Goal: Transaction & Acquisition: Purchase product/service

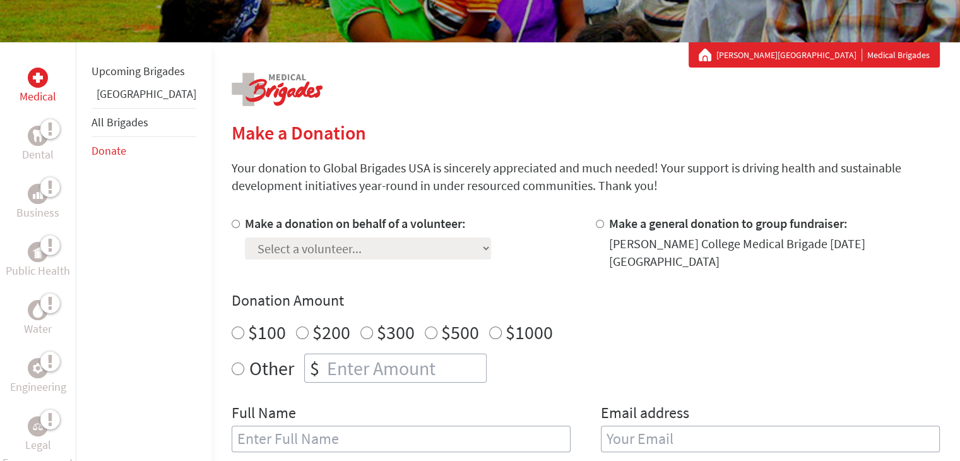
radio input "true"
click at [325, 364] on input "number" at bounding box center [406, 368] width 162 height 28
type input "250"
click at [232, 225] on input "Make a donation on behalf of a volunteer:" at bounding box center [236, 224] width 8 height 8
radio input "true"
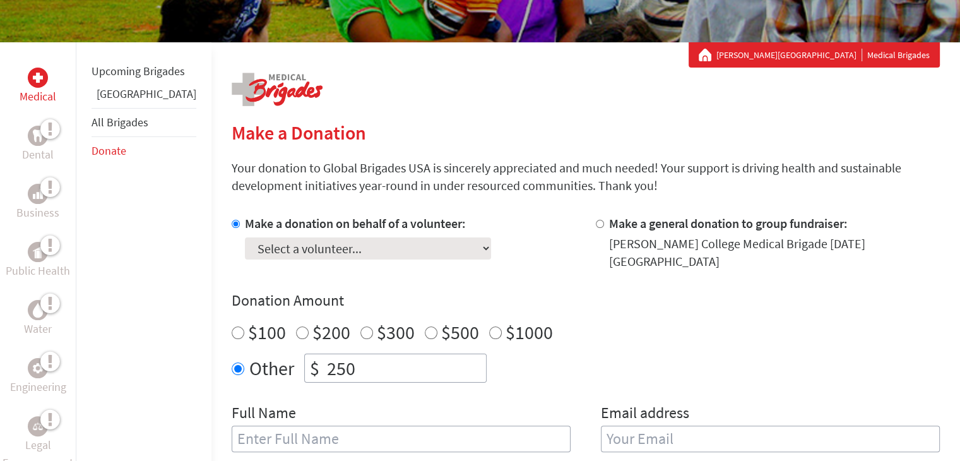
click at [367, 244] on select "Select a volunteer... [PERSON_NAME] De La [PERSON_NAME] Ama [PERSON_NAME] [PERS…" at bounding box center [368, 248] width 246 height 22
select select "BE00CCCA-7CF0-11EF-BF8B-42010A8A0043"
click at [245, 237] on select "Select a volunteer... [PERSON_NAME] De La [PERSON_NAME] Ama [PERSON_NAME] [PERS…" at bounding box center [368, 248] width 246 height 22
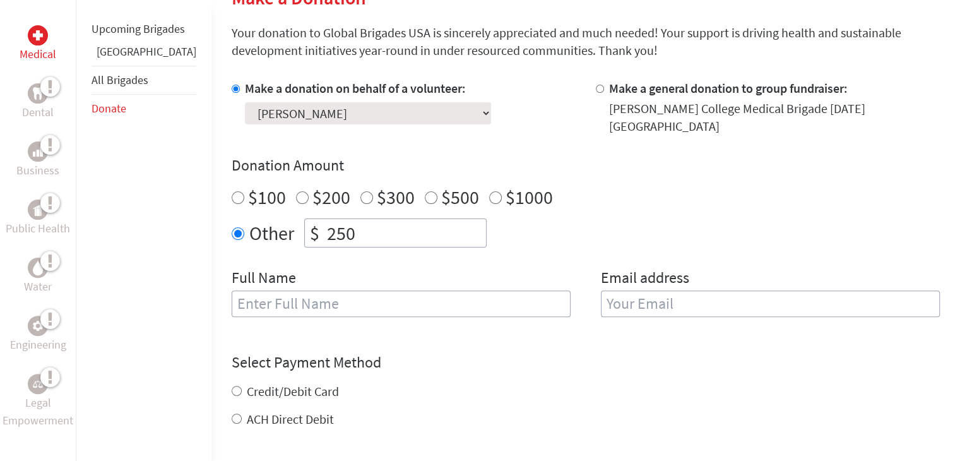
scroll to position [328, 0]
click at [443, 297] on input "text" at bounding box center [401, 304] width 339 height 27
type input "[PERSON_NAME]"
type input "[EMAIL_ADDRESS][PERSON_NAME][DOMAIN_NAME]"
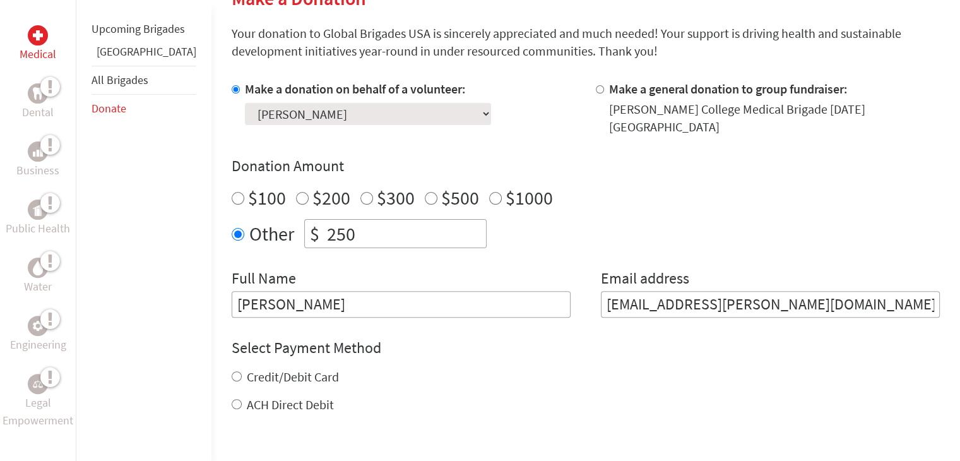
click at [232, 371] on input "Credit/Debit Card" at bounding box center [237, 376] width 10 height 10
radio input "true"
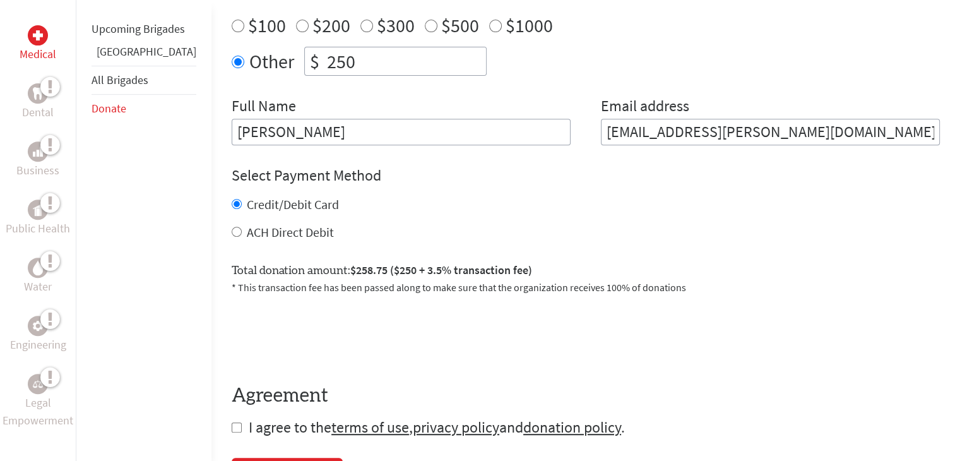
scroll to position [499, 0]
click at [232, 423] on input "checkbox" at bounding box center [237, 428] width 10 height 10
checkbox input "true"
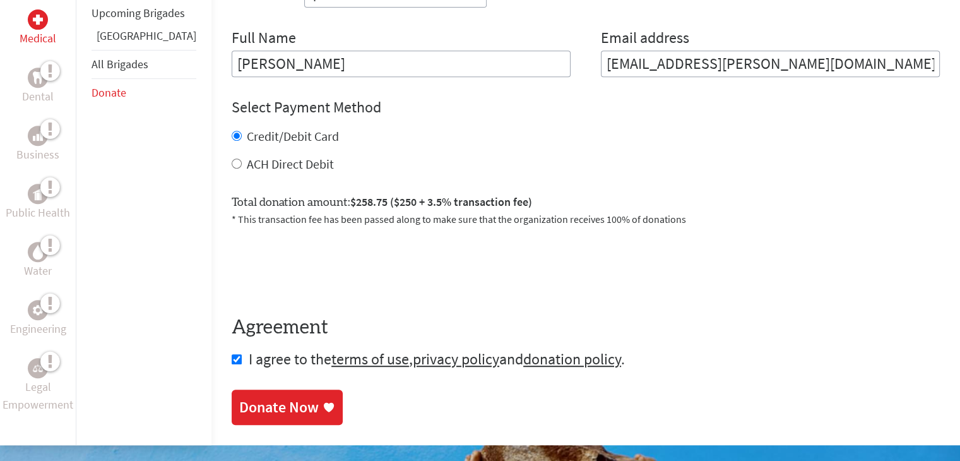
scroll to position [572, 0]
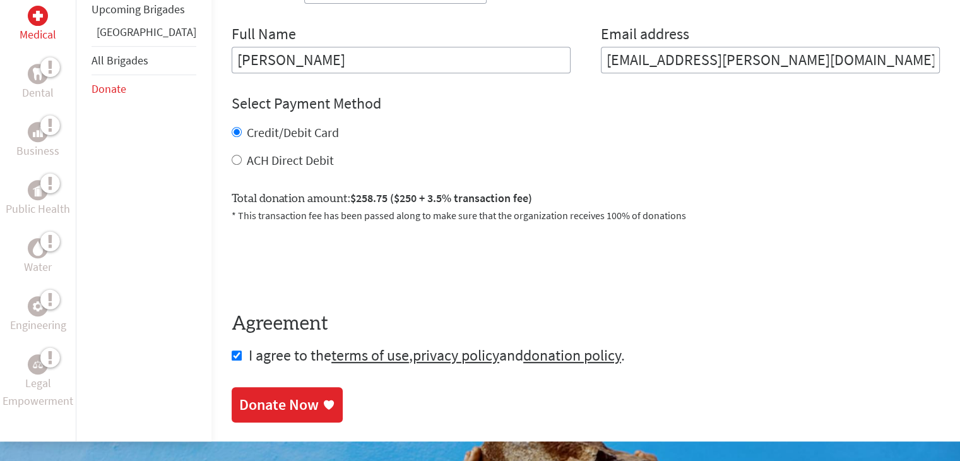
click at [239, 395] on div "Donate Now" at bounding box center [279, 405] width 80 height 20
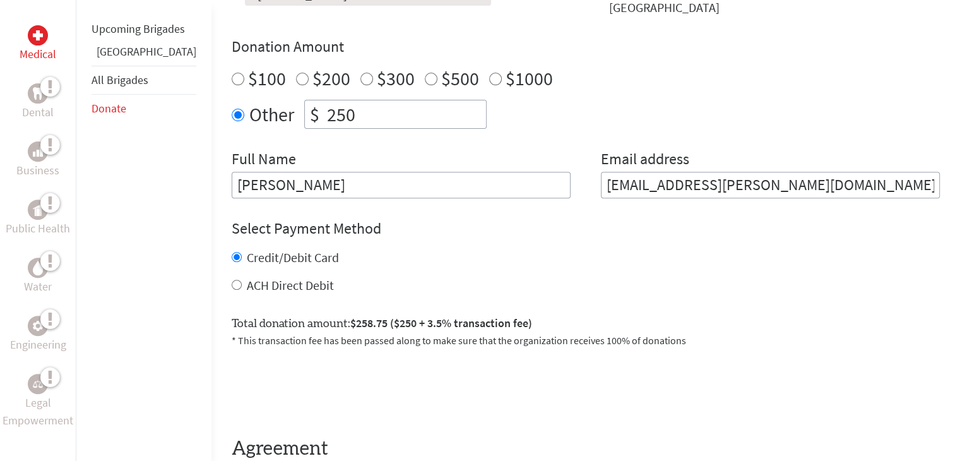
scroll to position [477, 0]
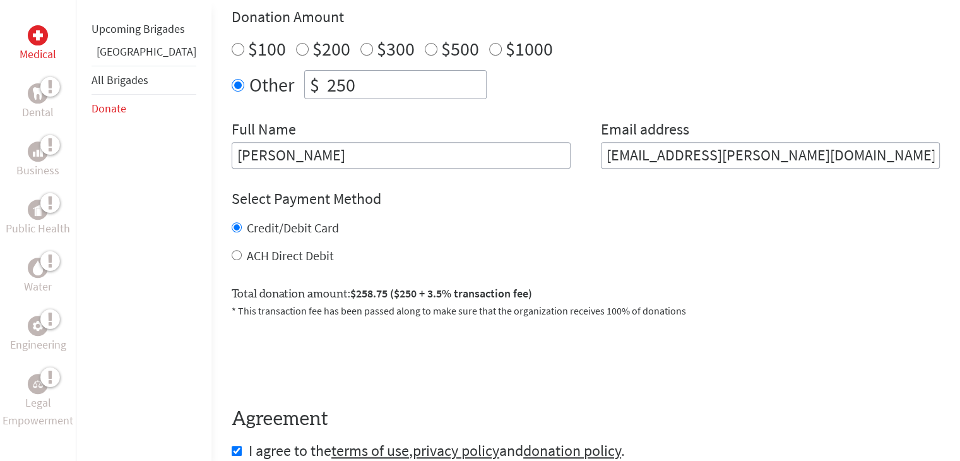
click at [325, 78] on input "250" at bounding box center [406, 85] width 162 height 28
type input "215"
click at [463, 233] on div "Credit/Debit Card ACH Direct Debit" at bounding box center [586, 241] width 708 height 45
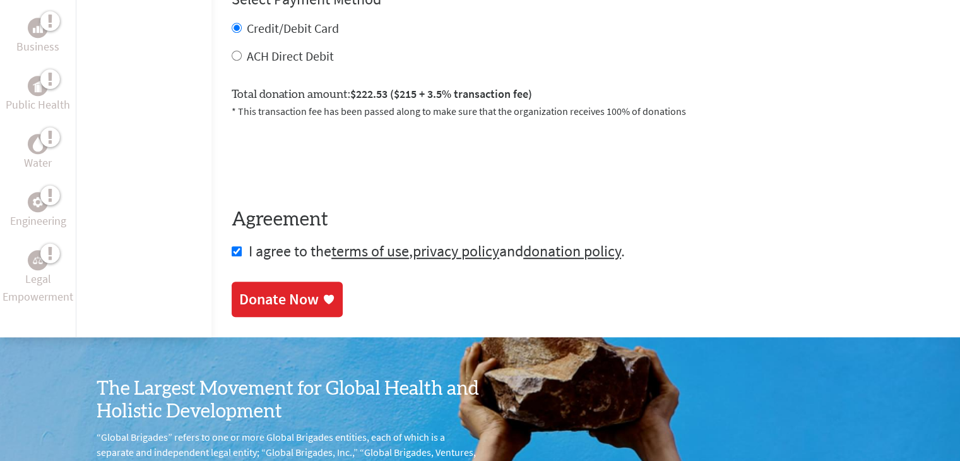
scroll to position [719, 0]
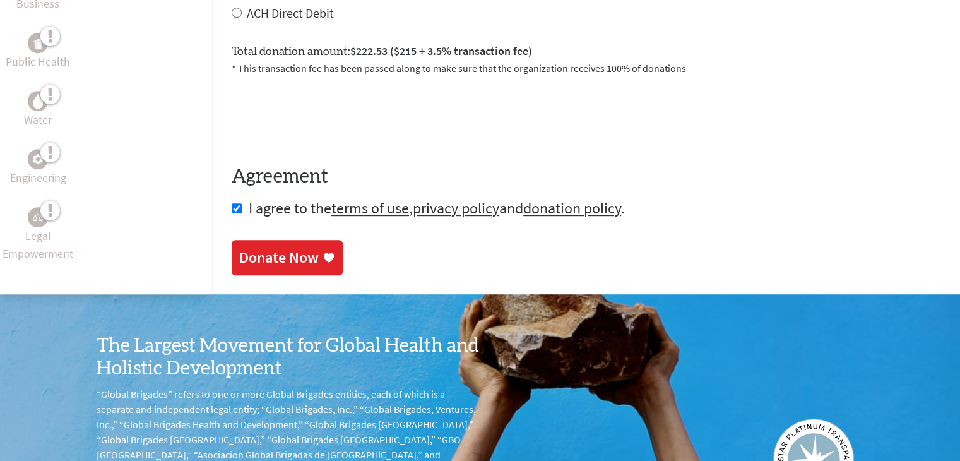
click at [278, 247] on div "Donate Now" at bounding box center [279, 257] width 80 height 20
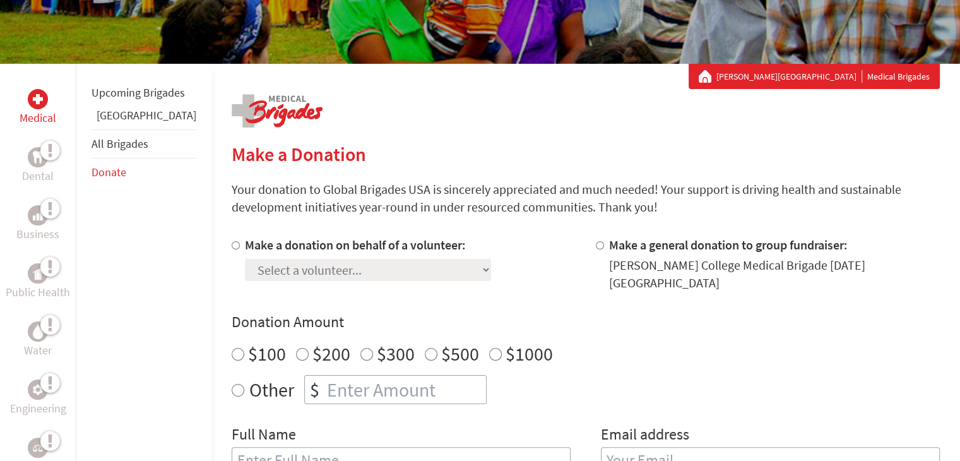
scroll to position [172, 0]
click at [232, 248] on input "Make a donation on behalf of a volunteer:" at bounding box center [236, 245] width 8 height 8
radio input "true"
click at [245, 266] on select "Select a volunteer... [PERSON_NAME] De La [PERSON_NAME] Ama [PERSON_NAME] [PERS…" at bounding box center [368, 270] width 246 height 22
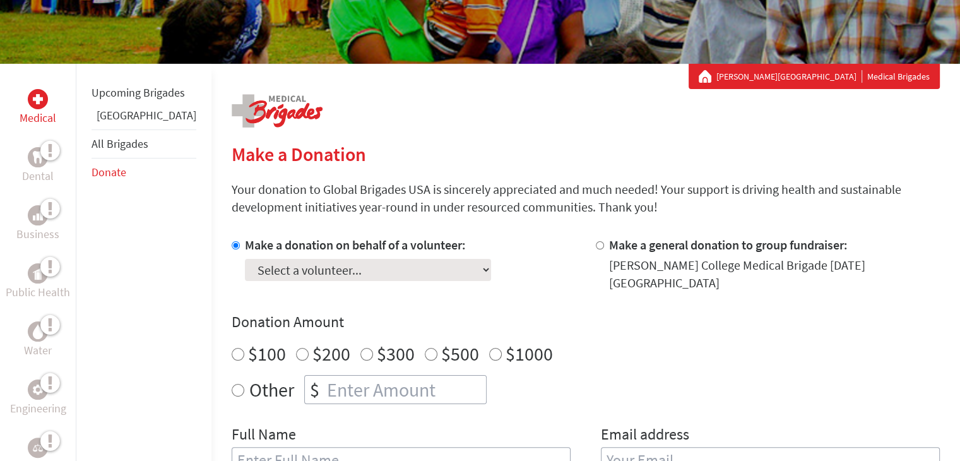
select select "BE00CCCA-7CF0-11EF-BF8B-42010A8A0043"
click at [245, 259] on select "Select a volunteer... [PERSON_NAME] De La [PERSON_NAME] Ama [PERSON_NAME] [PERS…" at bounding box center [368, 270] width 246 height 22
radio input "true"
click at [325, 376] on input "number" at bounding box center [406, 390] width 162 height 28
type input "30"
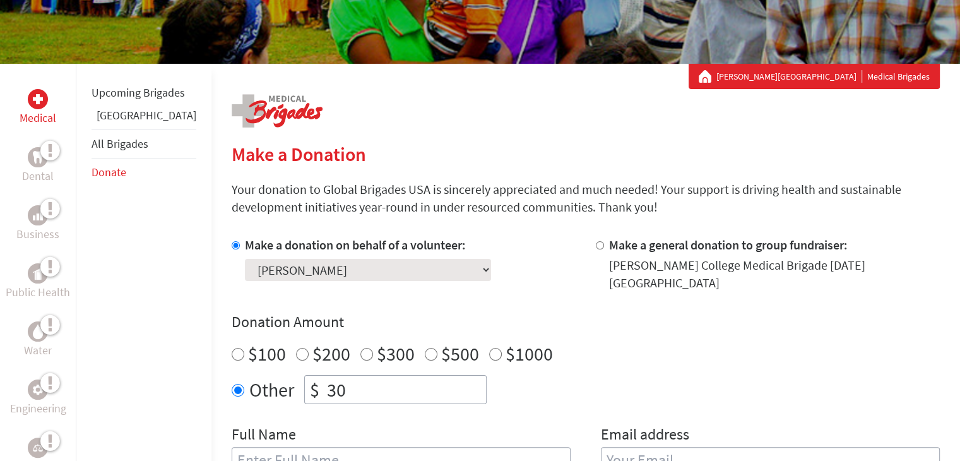
click at [532, 407] on div "Make a donation on behalf of a volunteer: Select a volunteer... Addy Martinez D…" at bounding box center [586, 362] width 708 height 253
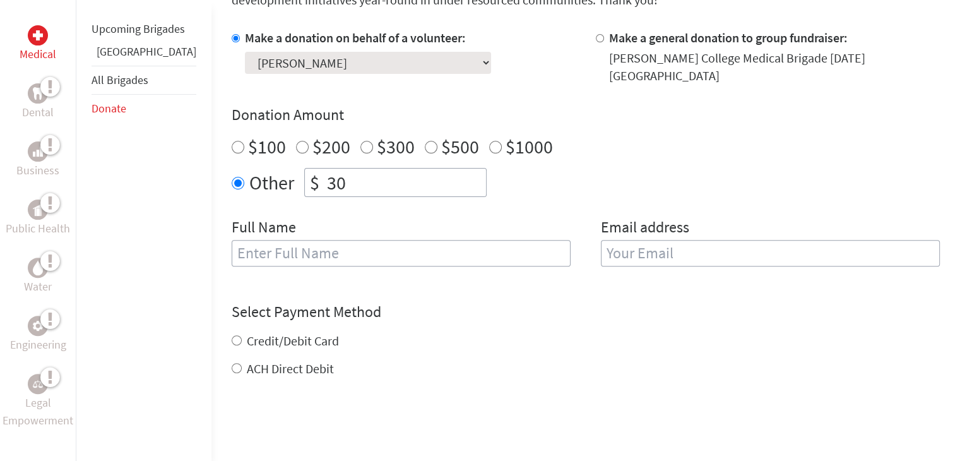
scroll to position [379, 0]
click at [434, 253] on input "text" at bounding box center [401, 253] width 339 height 27
type input "[PERSON_NAME]"
type input "[EMAIL_ADDRESS][PERSON_NAME][DOMAIN_NAME]"
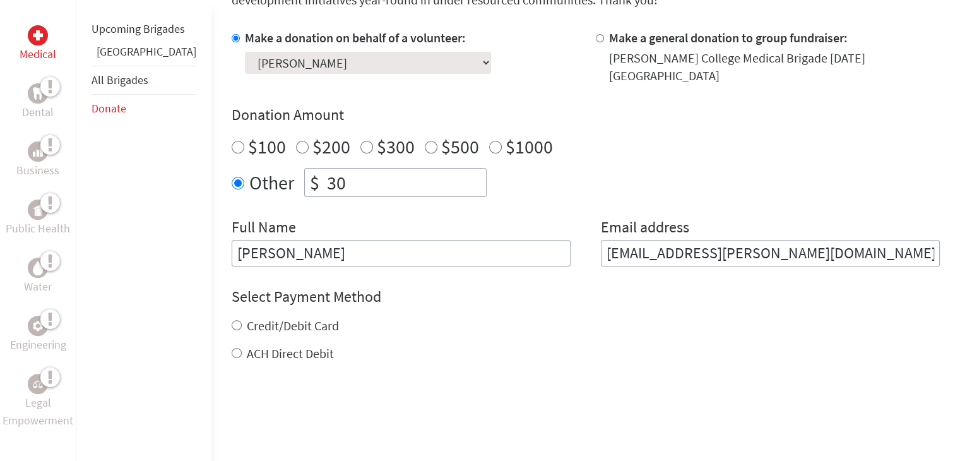
click at [254, 318] on label "Credit/Debit Card" at bounding box center [293, 326] width 92 height 16
click at [242, 320] on input "Credit/Debit Card" at bounding box center [237, 325] width 10 height 10
radio input "true"
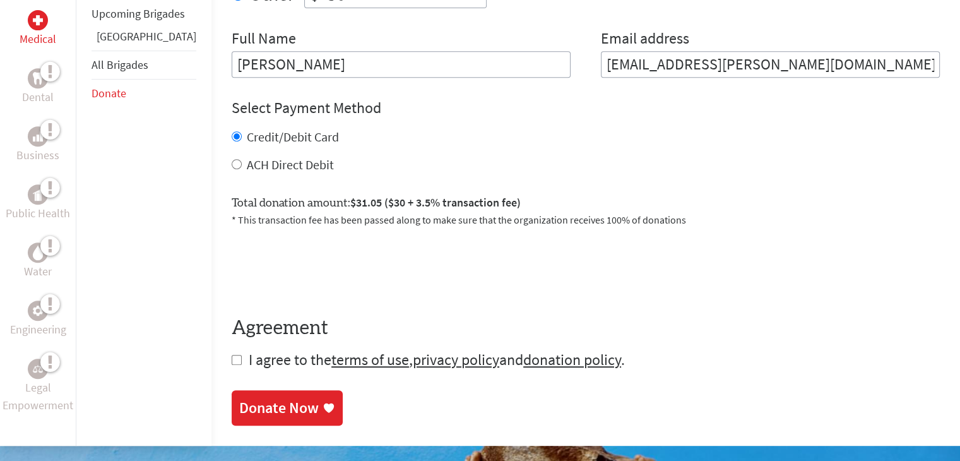
scroll to position [573, 0]
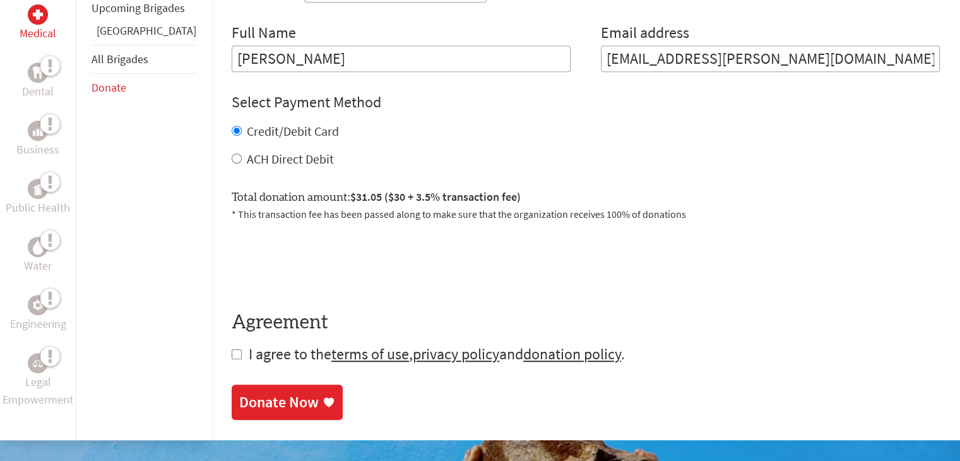
click at [232, 349] on input "checkbox" at bounding box center [237, 354] width 10 height 10
checkbox input "true"
click at [239, 398] on div "Donate Now" at bounding box center [279, 403] width 80 height 20
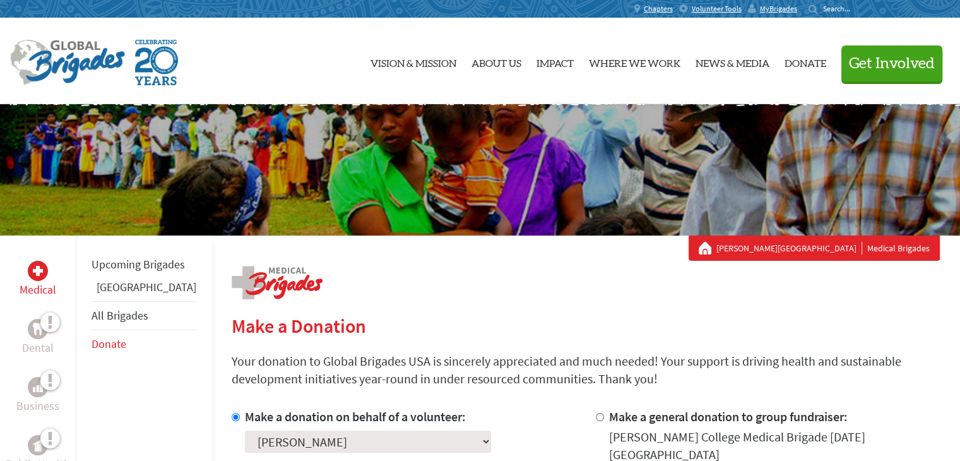
scroll to position [150, 0]
